Goal: Obtain resource: Download file/media

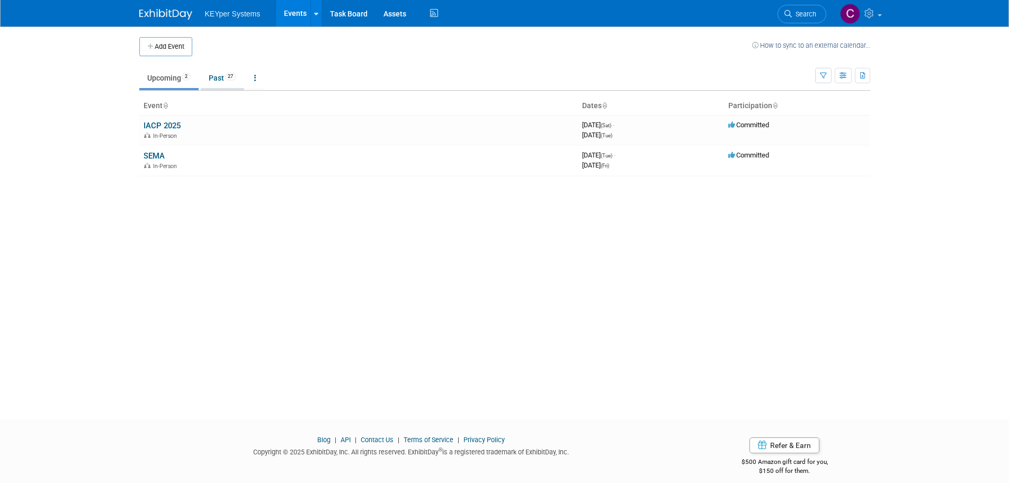
drag, startPoint x: 647, startPoint y: 8, endPoint x: 219, endPoint y: 83, distance: 434.7
click at [219, 83] on link "Past 27" at bounding box center [222, 78] width 43 height 20
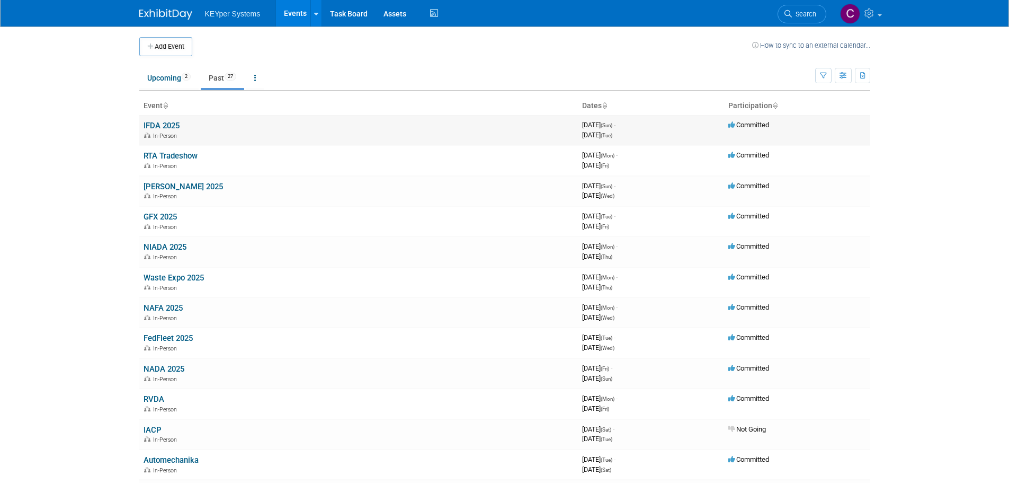
click at [181, 122] on td "IFDA 2025 In-Person" at bounding box center [358, 130] width 439 height 30
click at [176, 127] on link "IFDA 2025" at bounding box center [162, 126] width 36 height 10
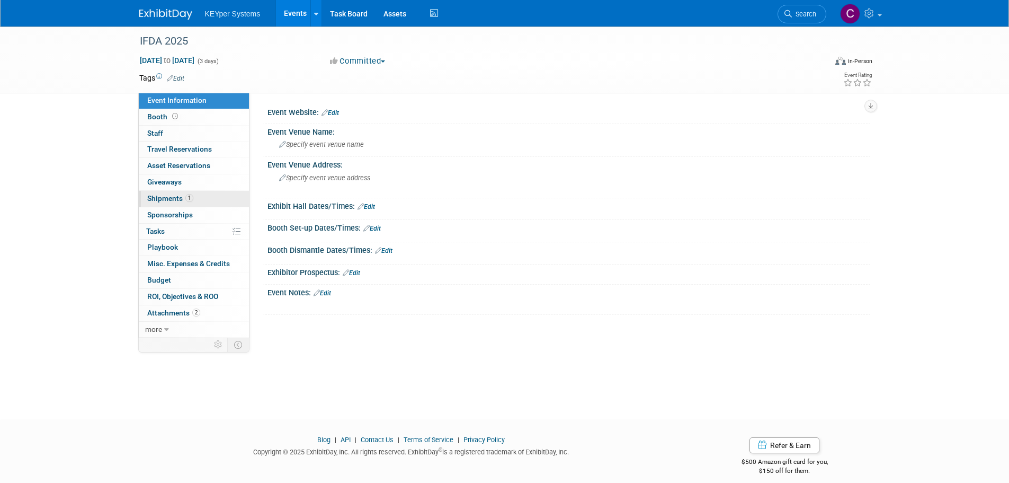
click at [174, 202] on link "1 Shipments 1" at bounding box center [194, 199] width 110 height 16
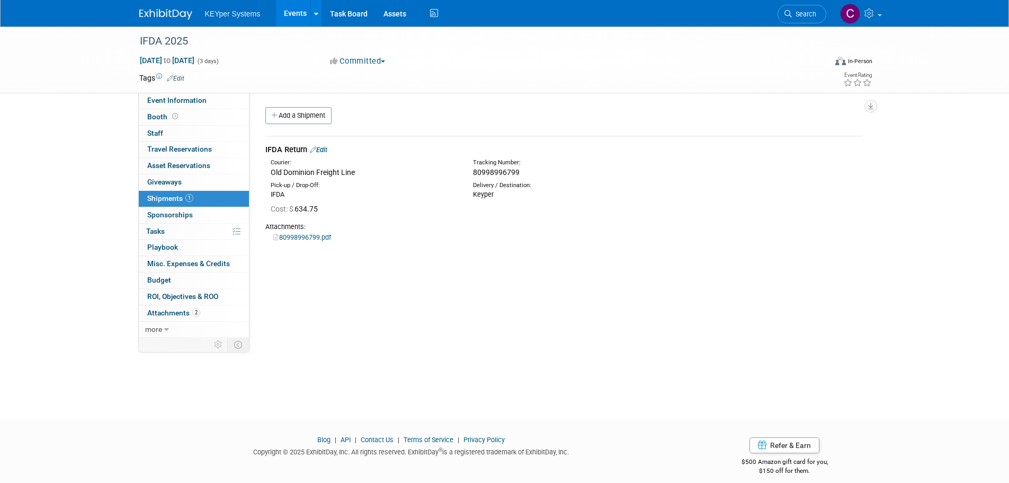
click at [302, 239] on link "80998996799.pdf" at bounding box center [302, 237] width 58 height 8
click at [216, 200] on link "1 Shipments 1" at bounding box center [194, 199] width 110 height 16
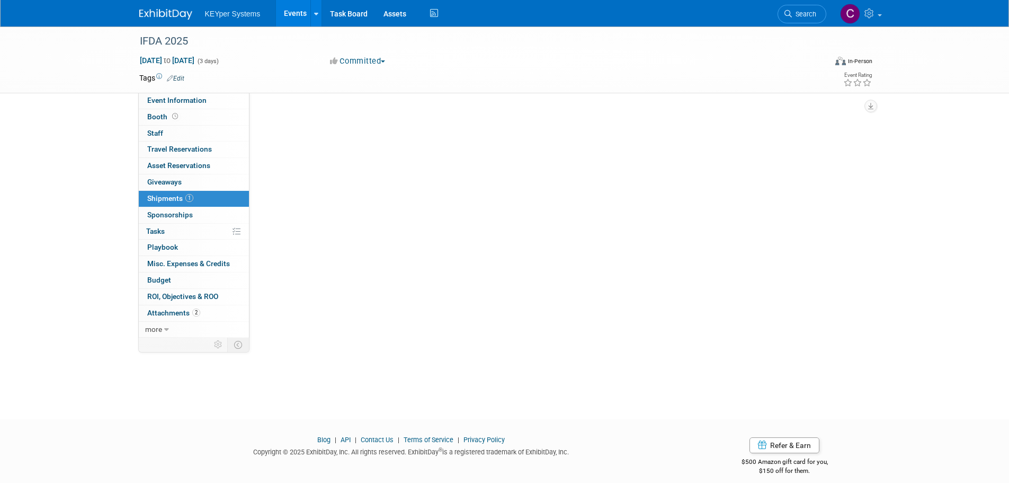
click at [216, 200] on link "1 Shipments 1" at bounding box center [194, 199] width 110 height 16
